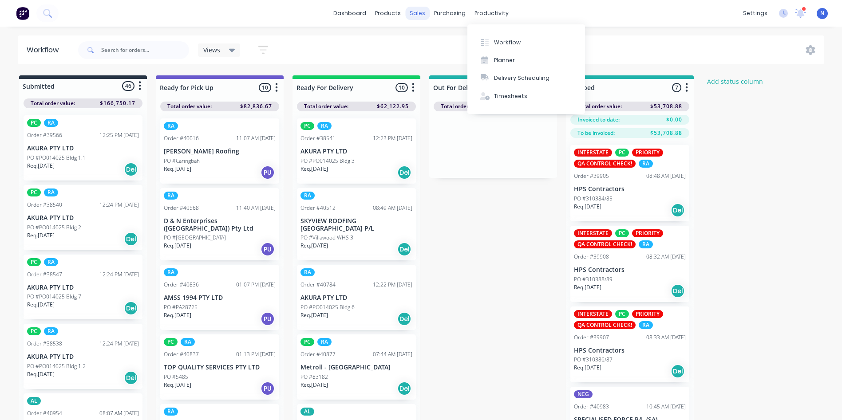
click at [418, 11] on div "sales" at bounding box center [417, 13] width 24 height 13
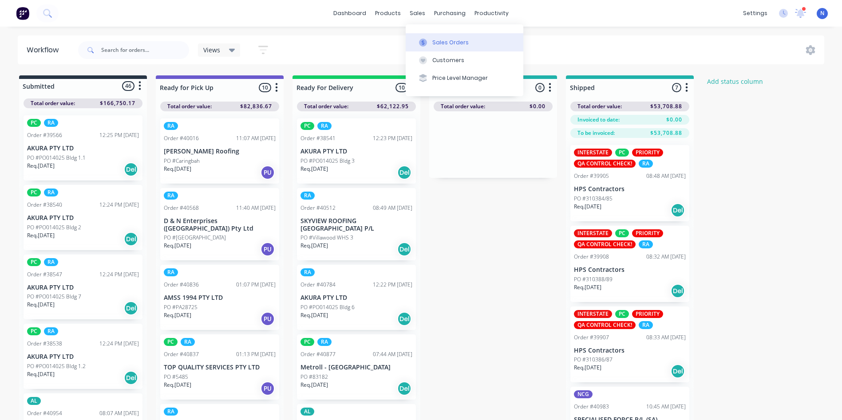
click at [456, 38] on button "Sales Orders" at bounding box center [465, 42] width 118 height 18
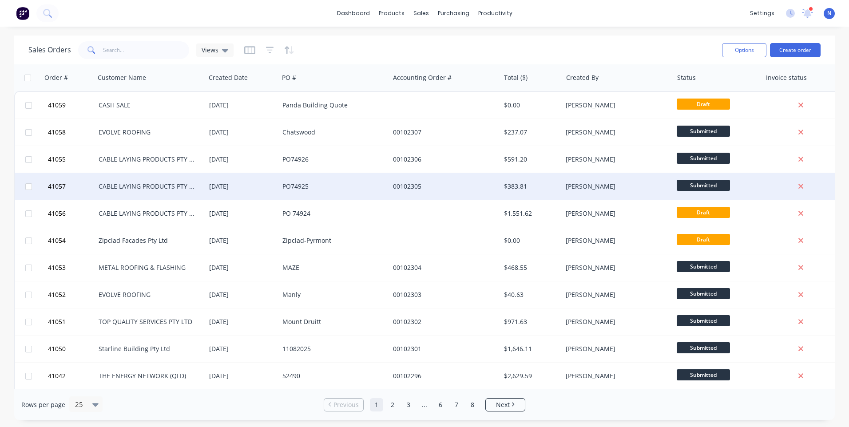
click at [395, 181] on div "00102305" at bounding box center [444, 186] width 111 height 27
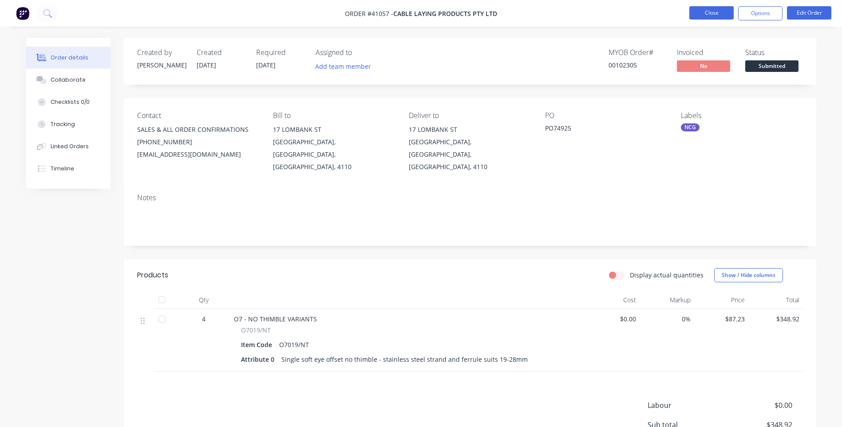
click at [705, 15] on button "Close" at bounding box center [711, 12] width 44 height 13
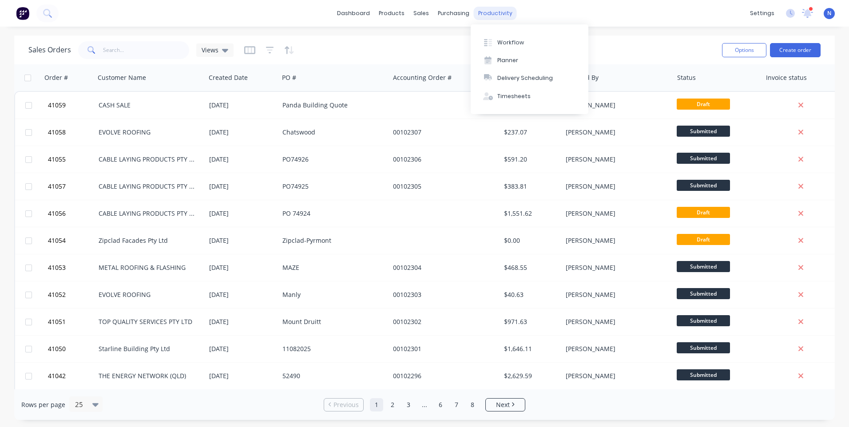
click at [499, 15] on div "productivity" at bounding box center [495, 13] width 43 height 13
click at [513, 41] on div "Workflow" at bounding box center [510, 43] width 27 height 8
